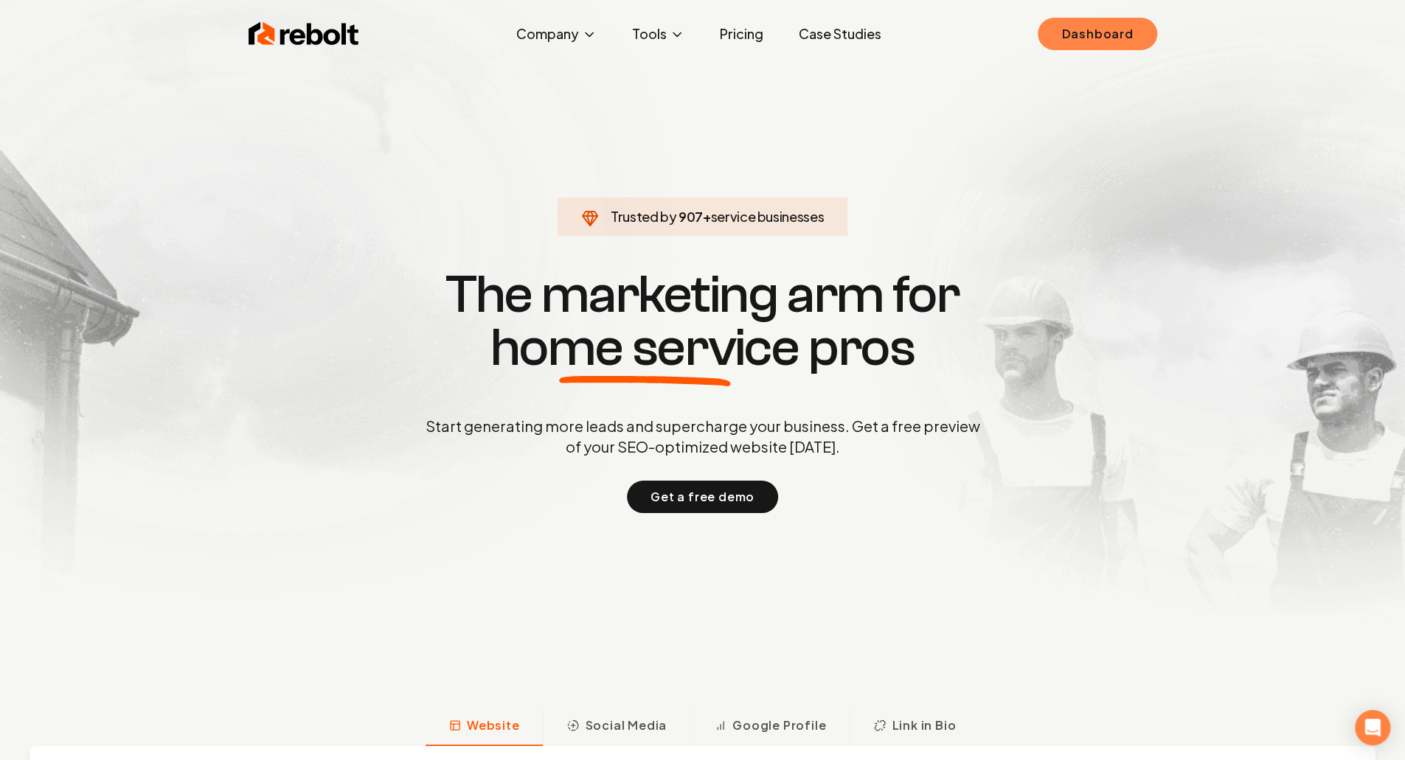
click at [1117, 30] on link "Dashboard" at bounding box center [1097, 34] width 119 height 32
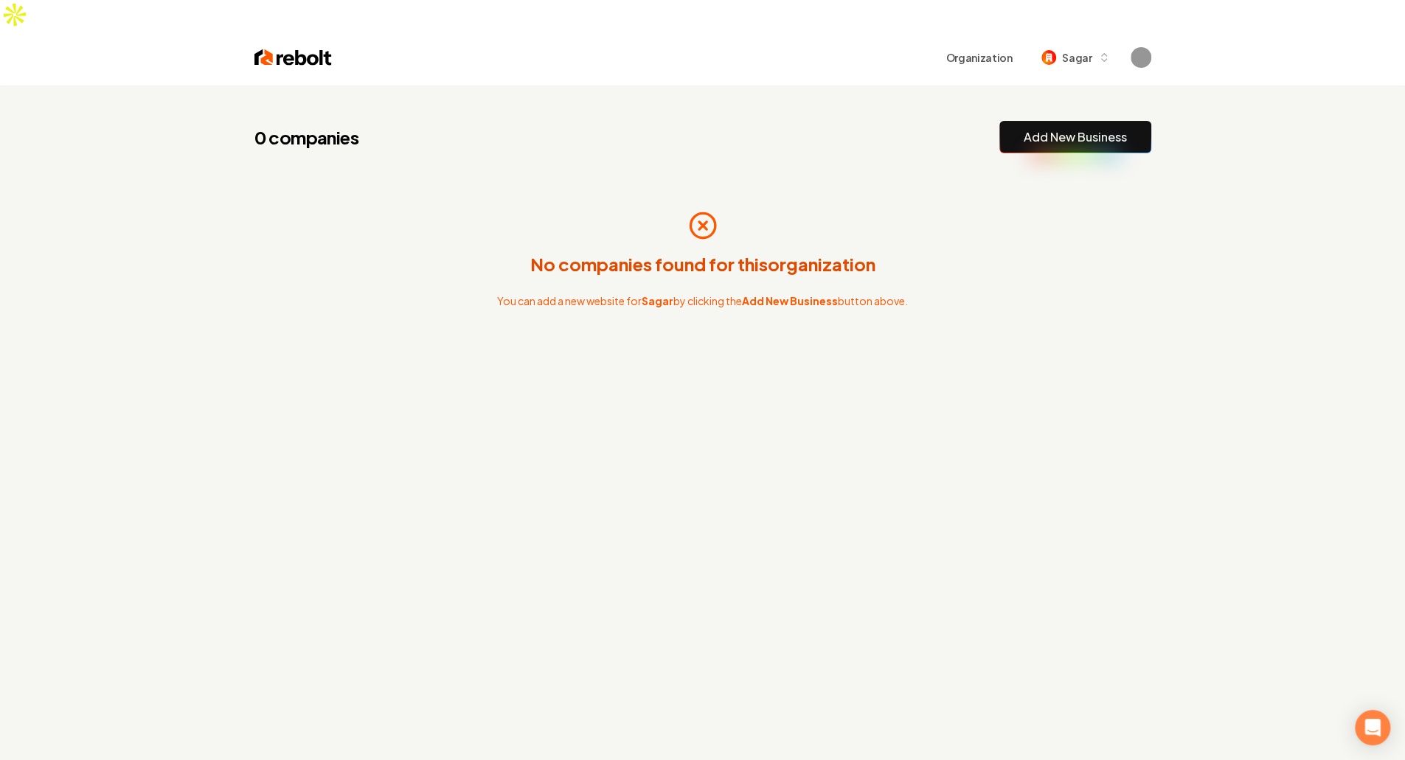
click at [508, 124] on div "0 companies Add New Business No companies found for this organization You can a…" at bounding box center [703, 261] width 944 height 351
click at [1004, 44] on button "Organization" at bounding box center [979, 57] width 84 height 27
click at [925, 371] on div "0 companies Add New Business No companies found for this organization You can a…" at bounding box center [703, 261] width 944 height 351
click at [1066, 50] on span "Sagar" at bounding box center [1077, 57] width 30 height 15
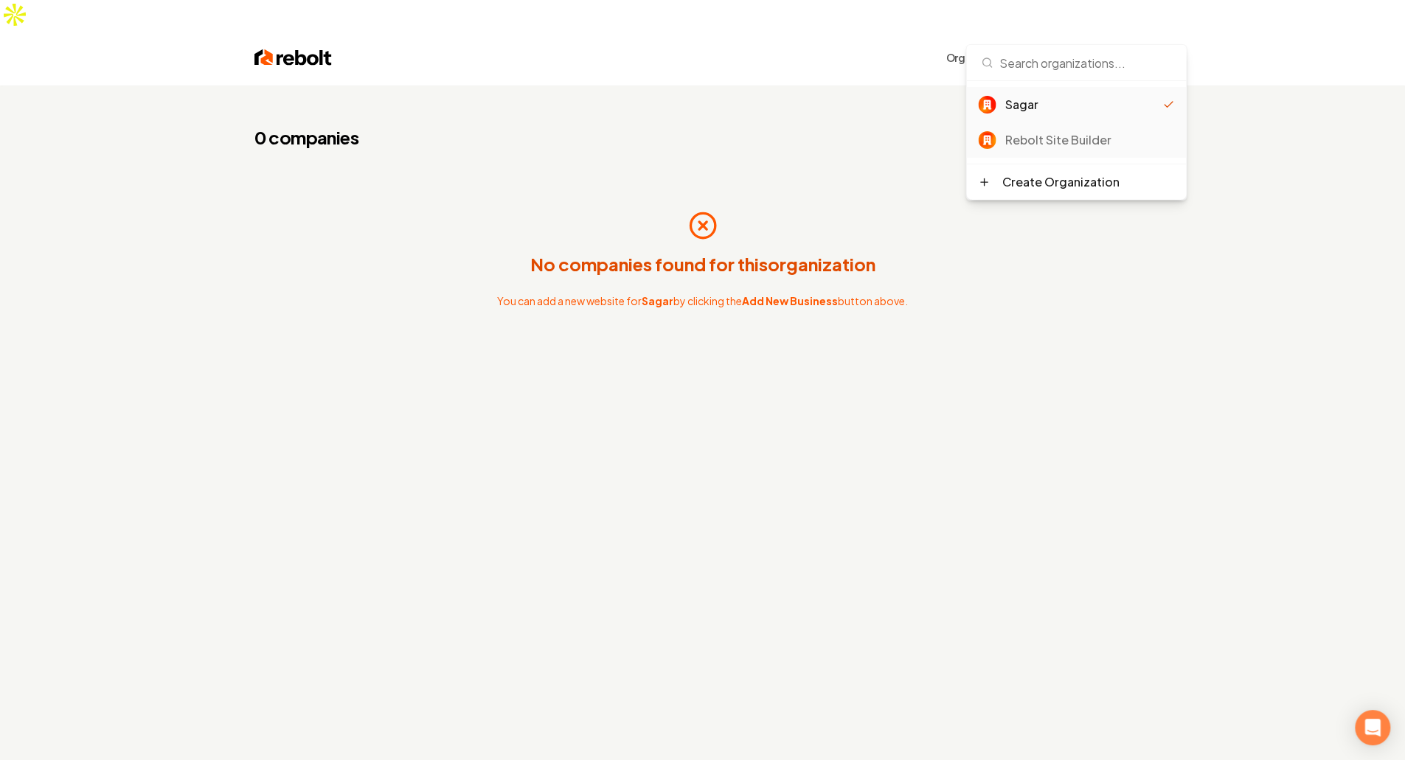
click at [1038, 149] on div "Rebolt Site Builder" at bounding box center [1076, 139] width 220 height 35
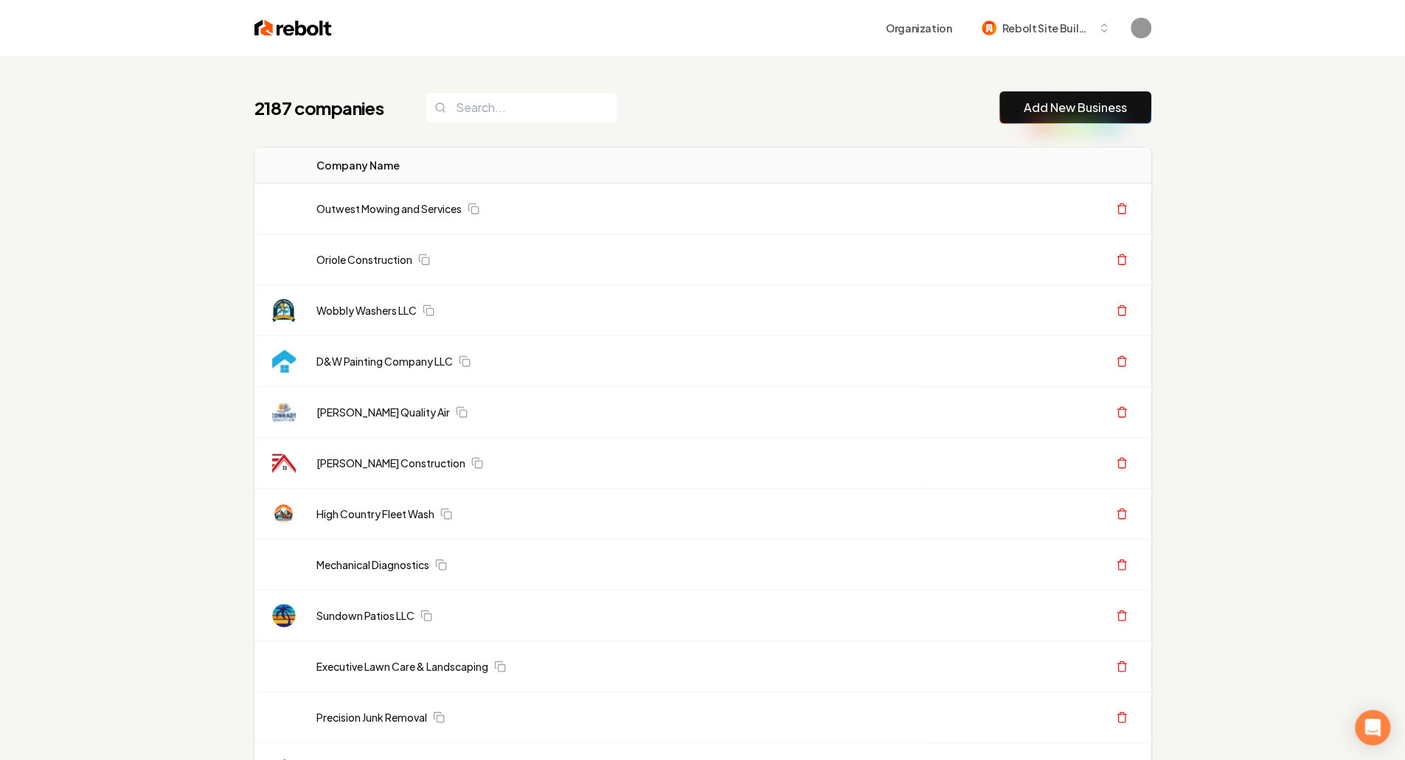
click at [351, 315] on link "Wobbly Washers LLC" at bounding box center [366, 310] width 100 height 15
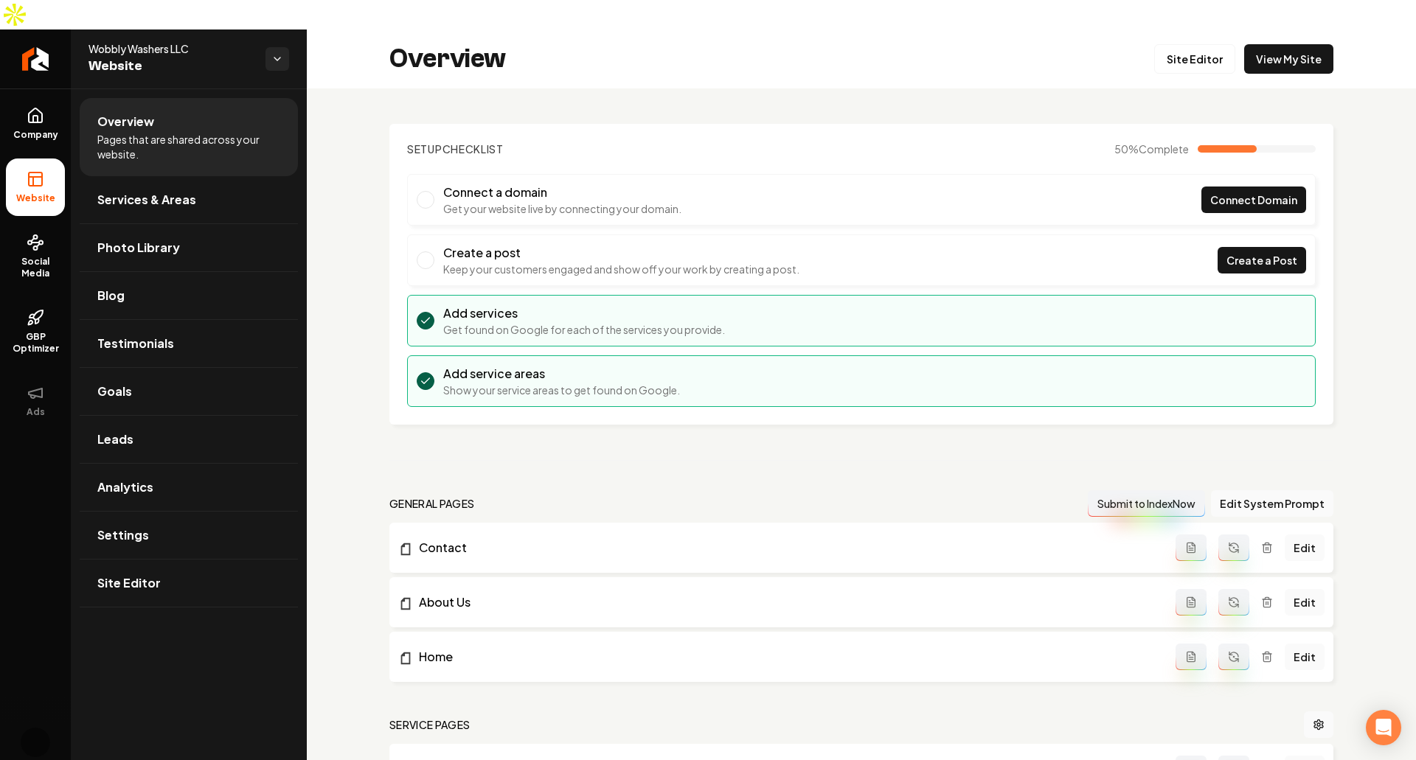
click at [363, 356] on div "Setup Checklist 50 % Complete Connect a domain Get your website live by connect…" at bounding box center [861, 650] width 1109 height 1122
click at [29, 129] on span "Company" at bounding box center [35, 135] width 57 height 12
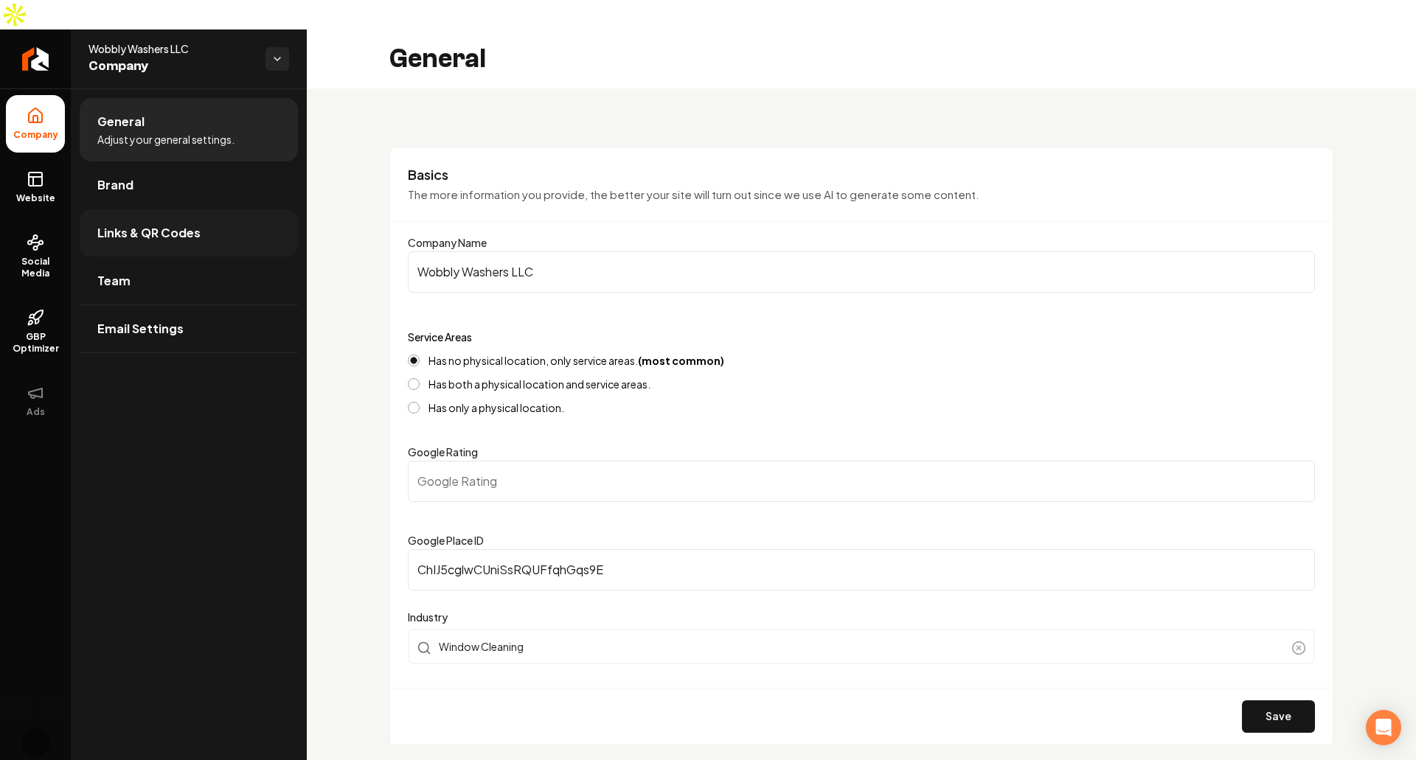
click at [192, 209] on link "Links & QR Codes" at bounding box center [189, 232] width 218 height 47
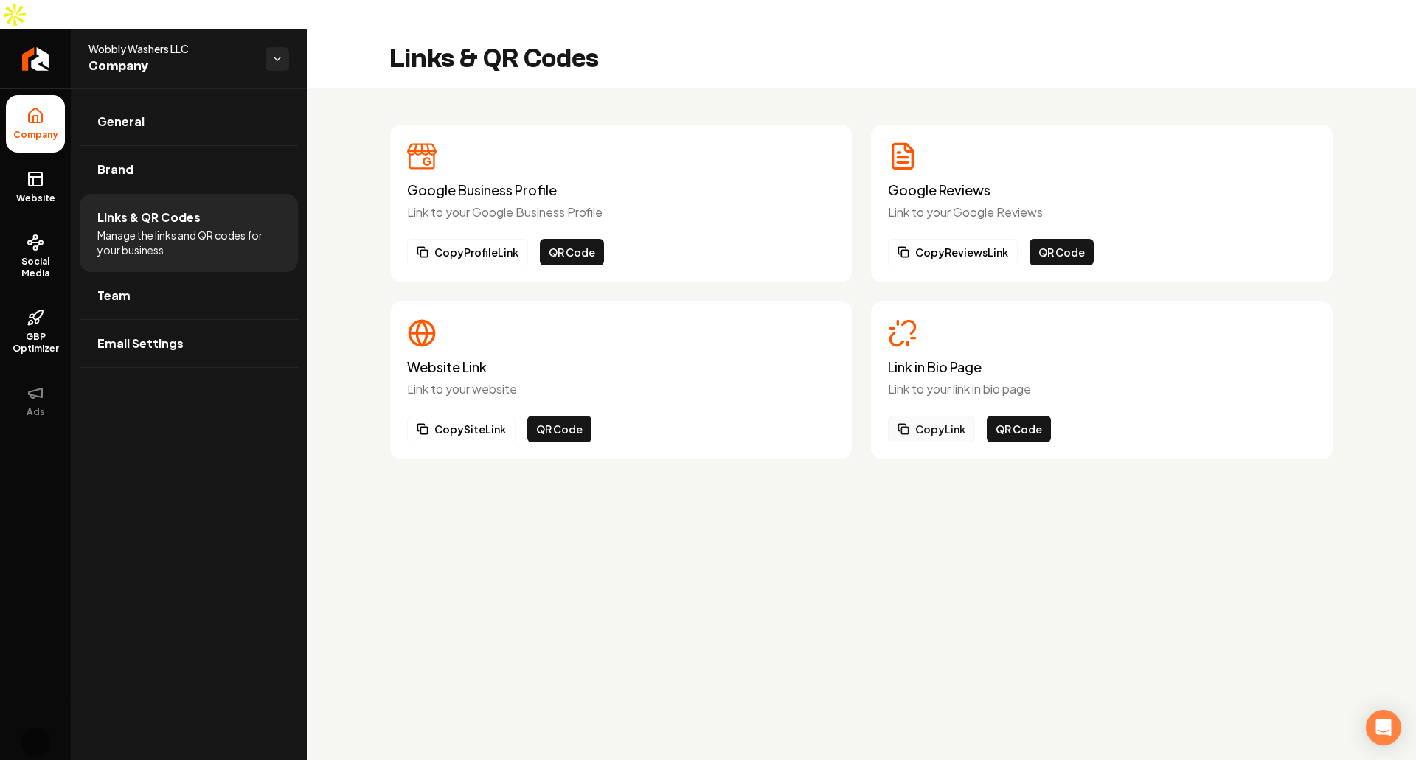
click at [931, 416] on button "Copy Link" at bounding box center [931, 429] width 87 height 27
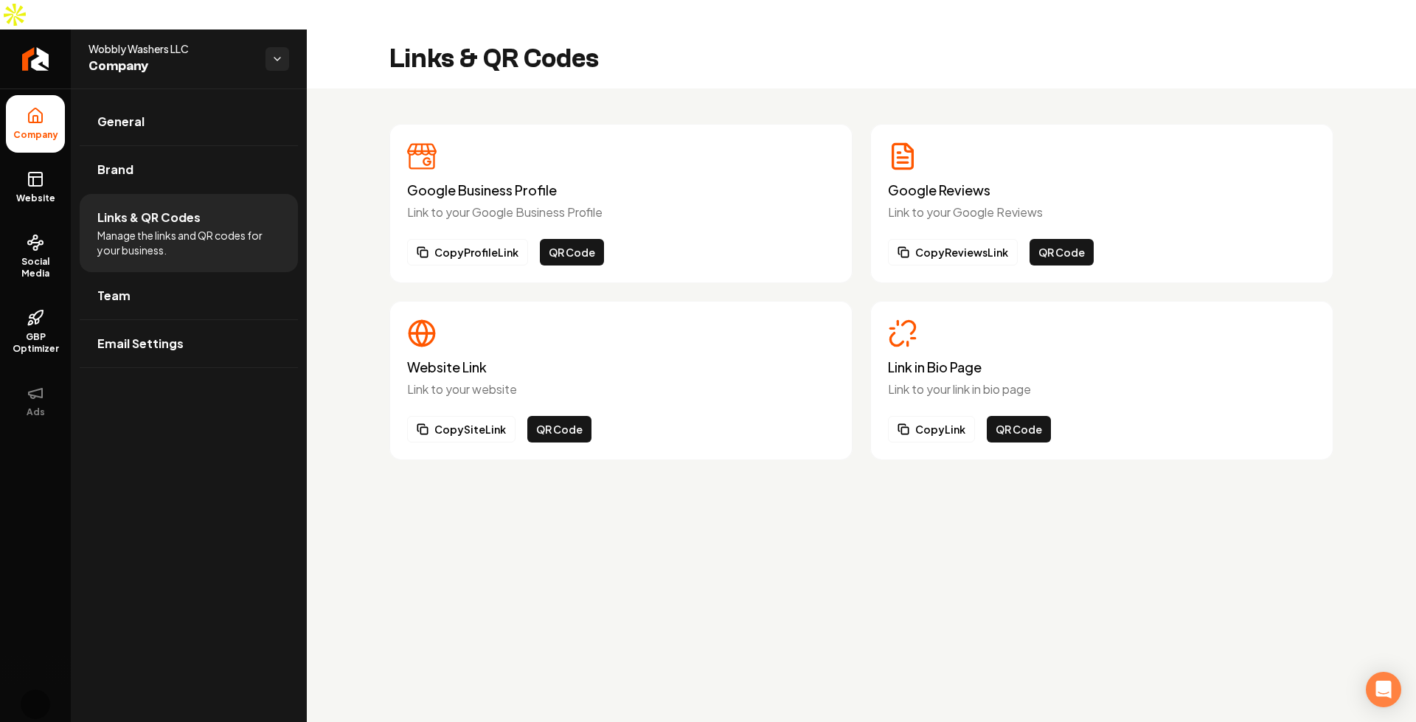
click at [772, 239] on div "Copy Profile Link QR Code" at bounding box center [621, 252] width 428 height 27
click at [455, 239] on button "Copy Profile Link" at bounding box center [467, 252] width 121 height 27
click at [477, 239] on button "Copy Profile Link" at bounding box center [467, 252] width 121 height 27
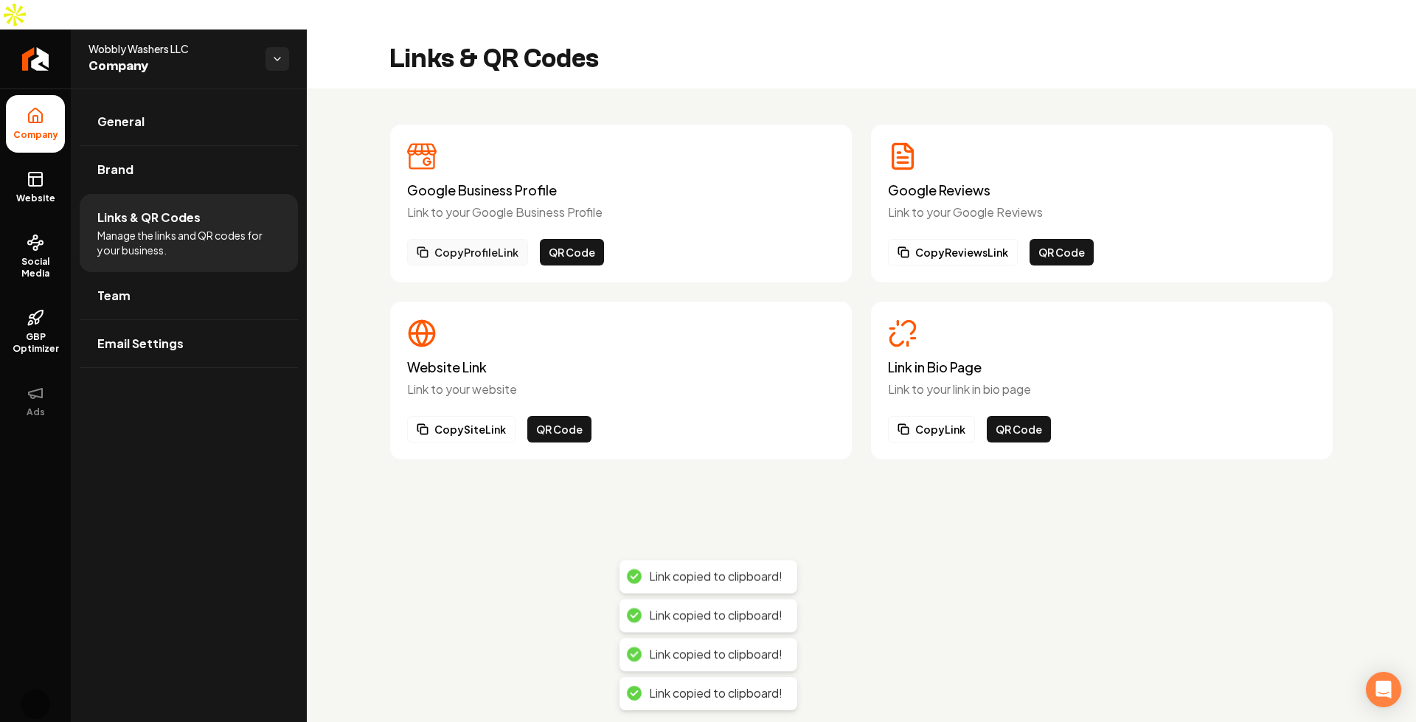
click at [477, 239] on button "Copy Profile Link" at bounding box center [467, 252] width 121 height 27
click at [1030, 416] on button "QR Code" at bounding box center [1019, 429] width 64 height 27
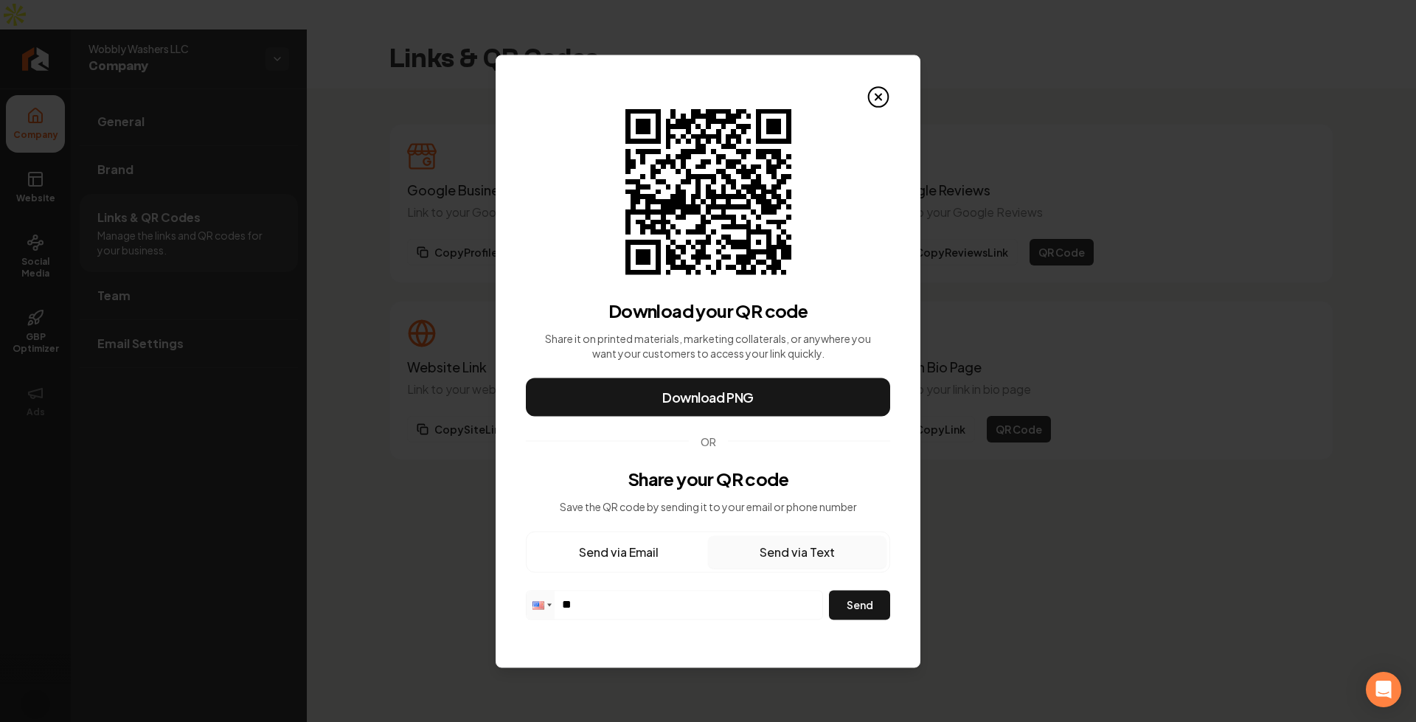
click at [805, 550] on button "Send via Text" at bounding box center [797, 551] width 178 height 32
click at [813, 550] on button "Send via Text" at bounding box center [797, 551] width 178 height 32
click at [814, 550] on button "Send via Text" at bounding box center [797, 551] width 178 height 32
click at [814, 552] on button "Send via Text" at bounding box center [797, 551] width 178 height 32
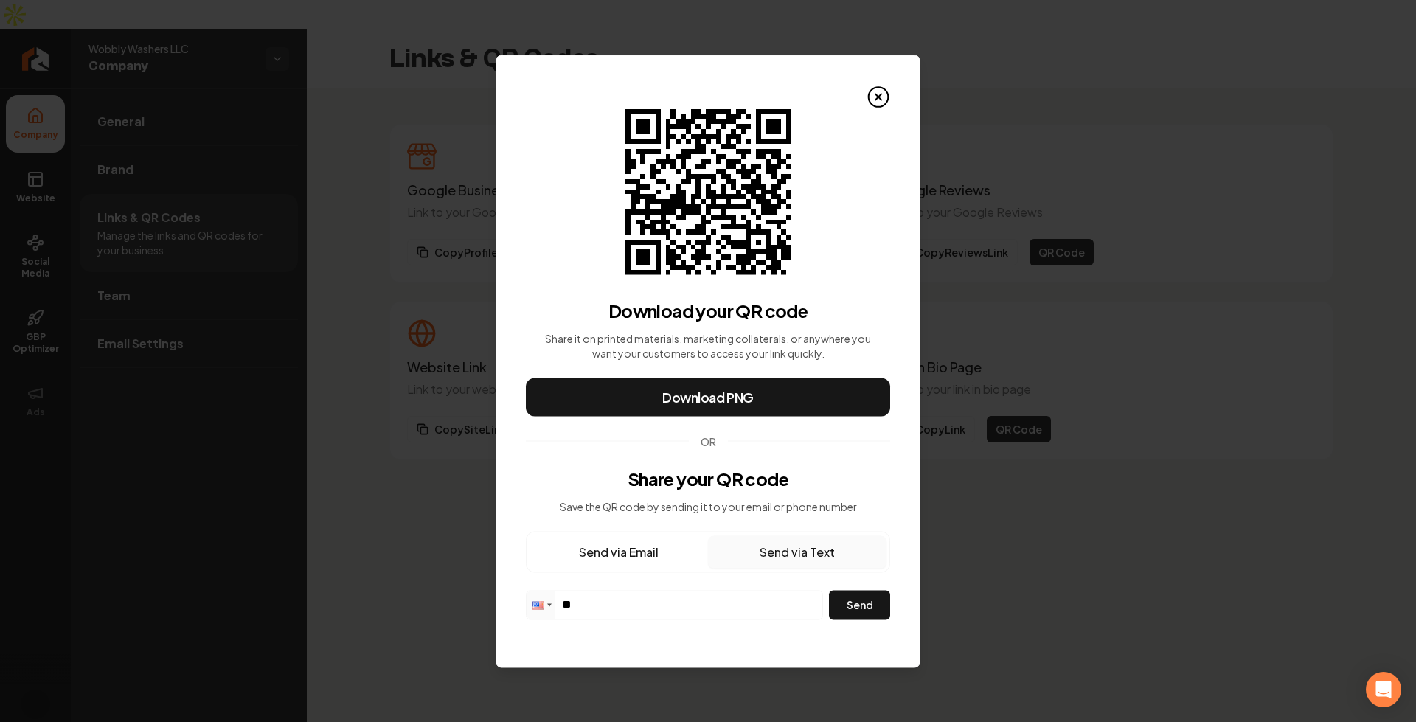
click at [780, 558] on button "Send via Text" at bounding box center [797, 551] width 178 height 32
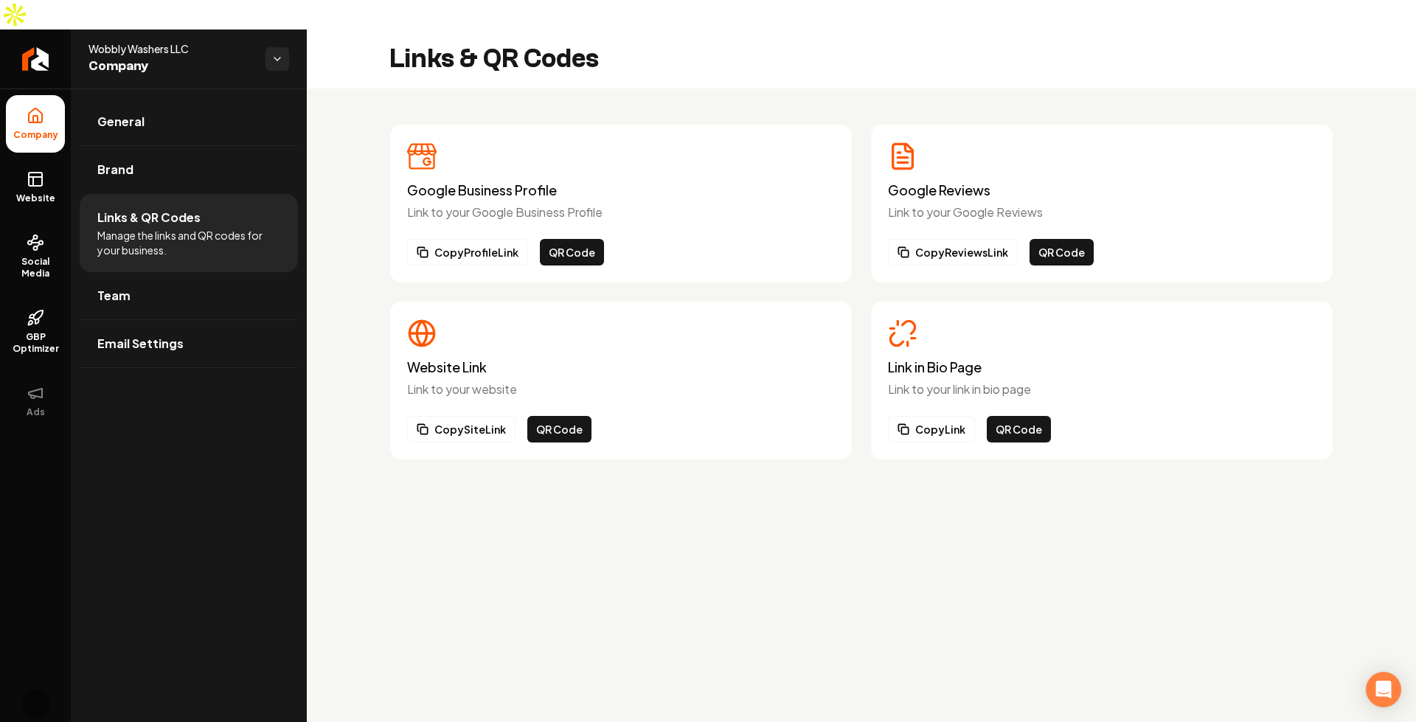
click at [1354, 507] on main "Links & QR Codes Google Business Profile Link to your Google Business Profile C…" at bounding box center [861, 391] width 1109 height 722
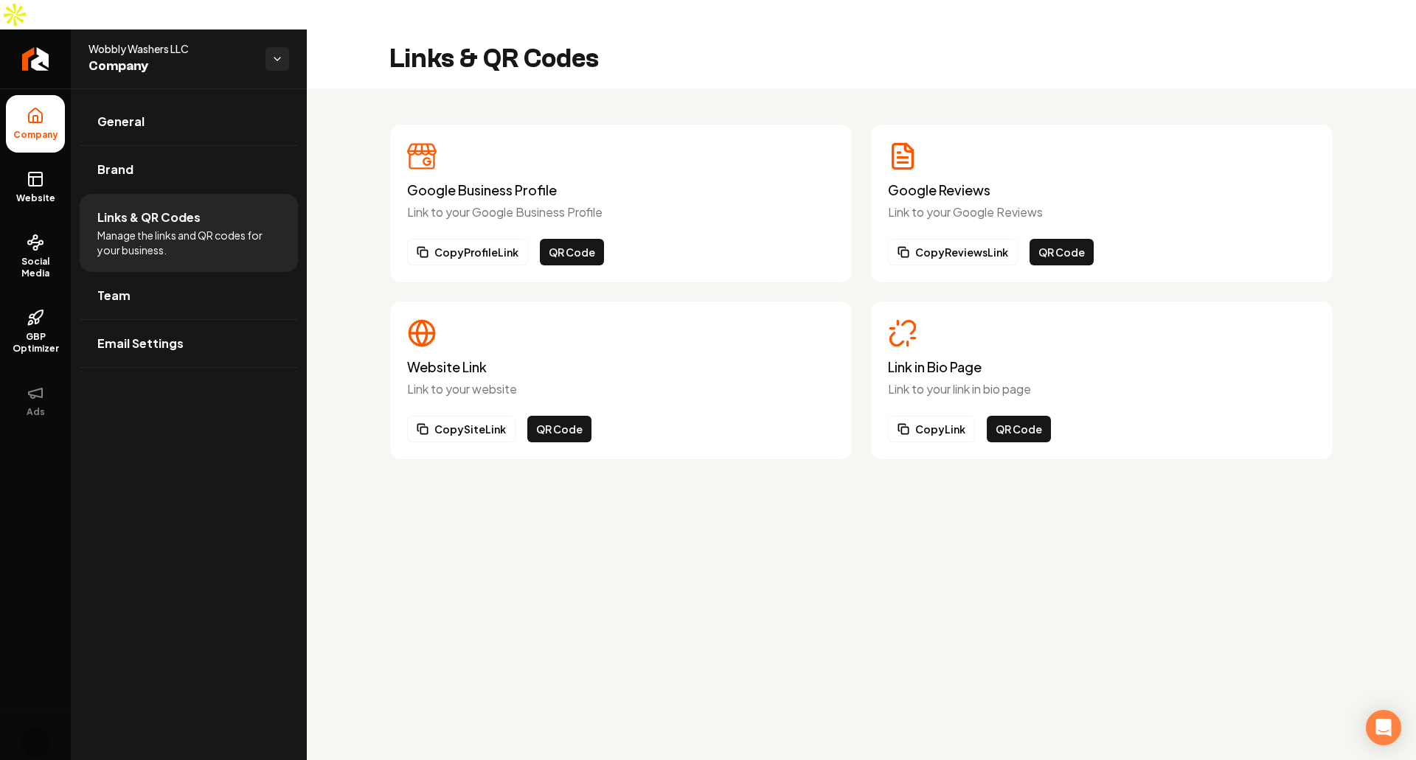
click at [749, 55] on div "Links & QR Codes" at bounding box center [861, 59] width 1109 height 59
click at [446, 759] on main "Links & QR Codes Google Business Profile Link to your Google Business Profile C…" at bounding box center [861, 410] width 1109 height 760
